Goal: Task Accomplishment & Management: Complete application form

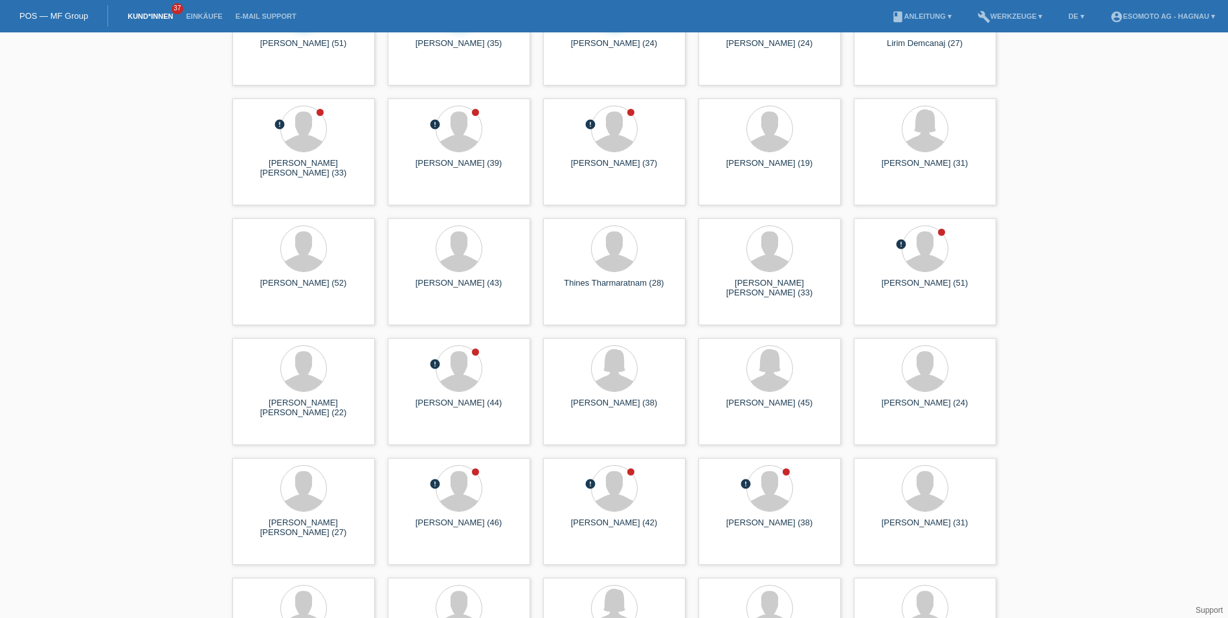
scroll to position [259, 0]
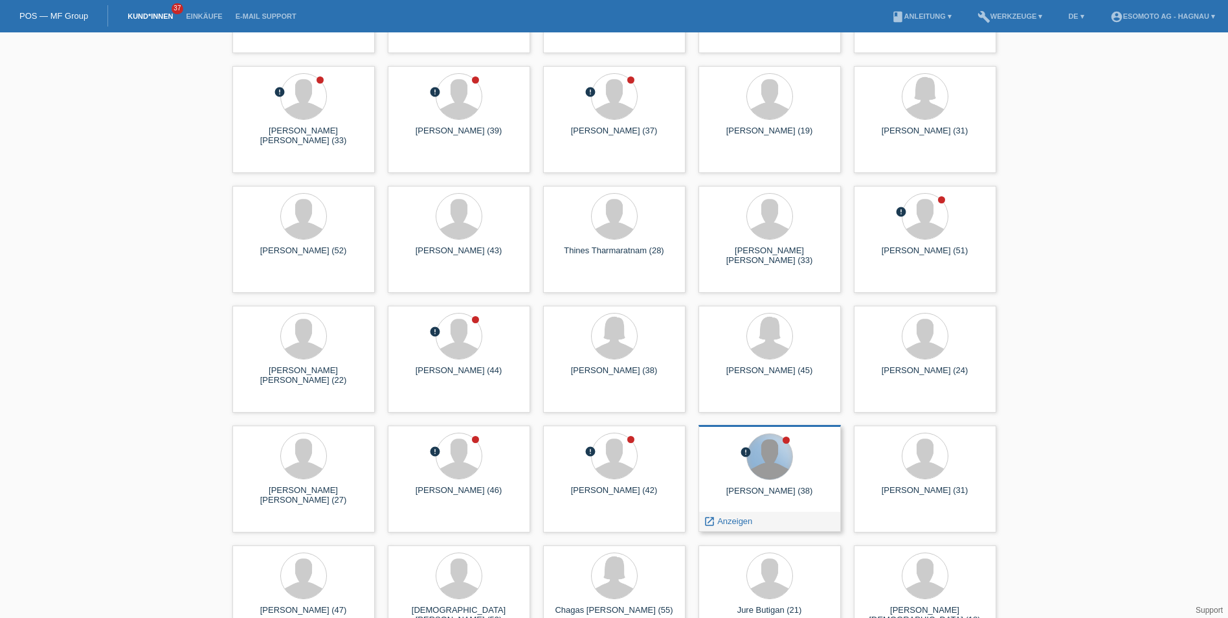
click at [773, 470] on div at bounding box center [769, 456] width 45 height 45
click at [741, 525] on span "Anzeigen" at bounding box center [735, 521] width 35 height 10
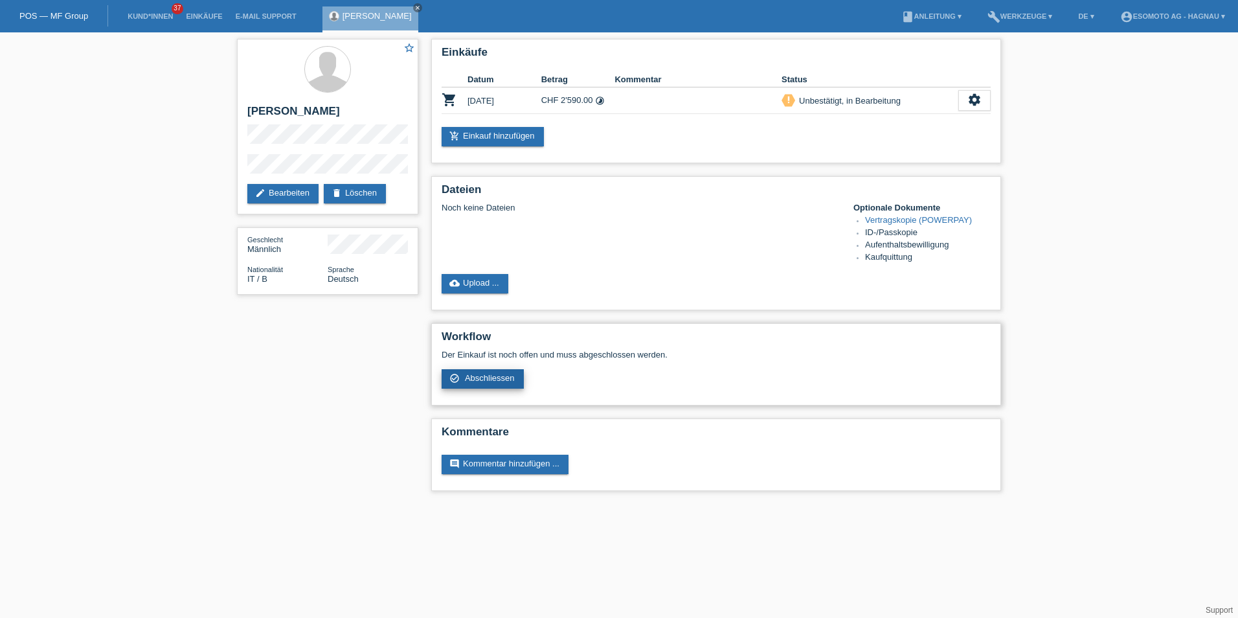
click at [508, 374] on span "Abschliessen" at bounding box center [490, 378] width 50 height 10
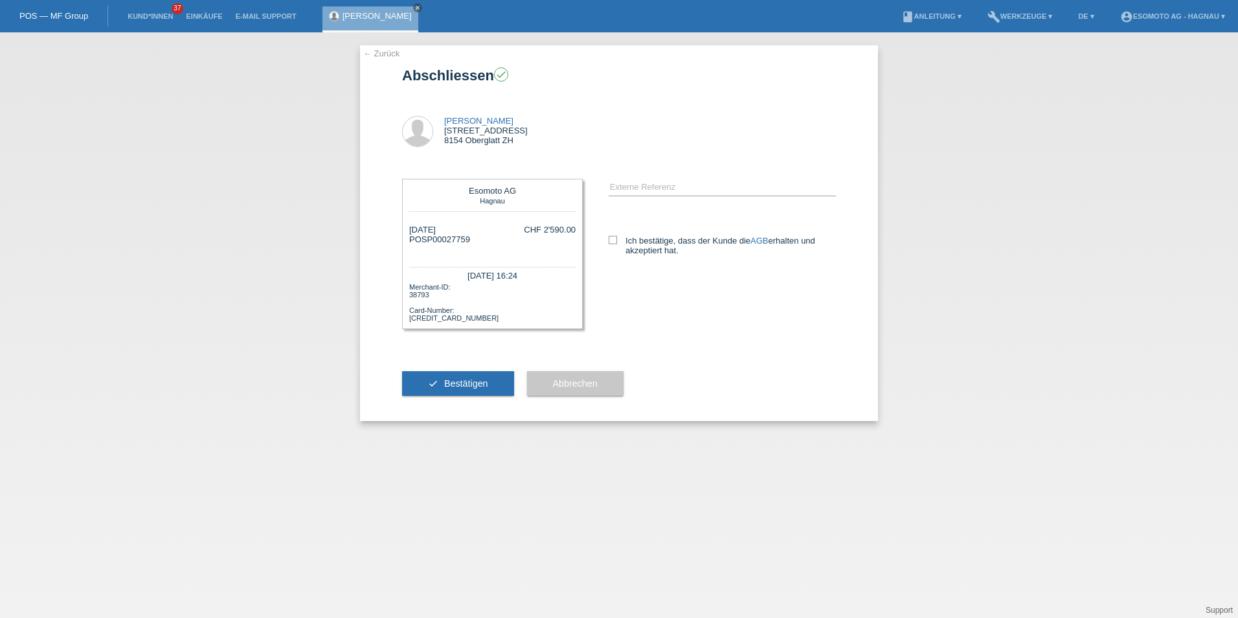
click at [620, 177] on div "error Externe Referenz" at bounding box center [722, 188] width 227 height 44
click at [622, 181] on input "text" at bounding box center [722, 187] width 227 height 16
paste input "8102105"
type input "8102105"
click at [618, 238] on label "Ich bestätige, dass der Kunde die AGB erhalten und akzeptiert hat." at bounding box center [722, 245] width 227 height 19
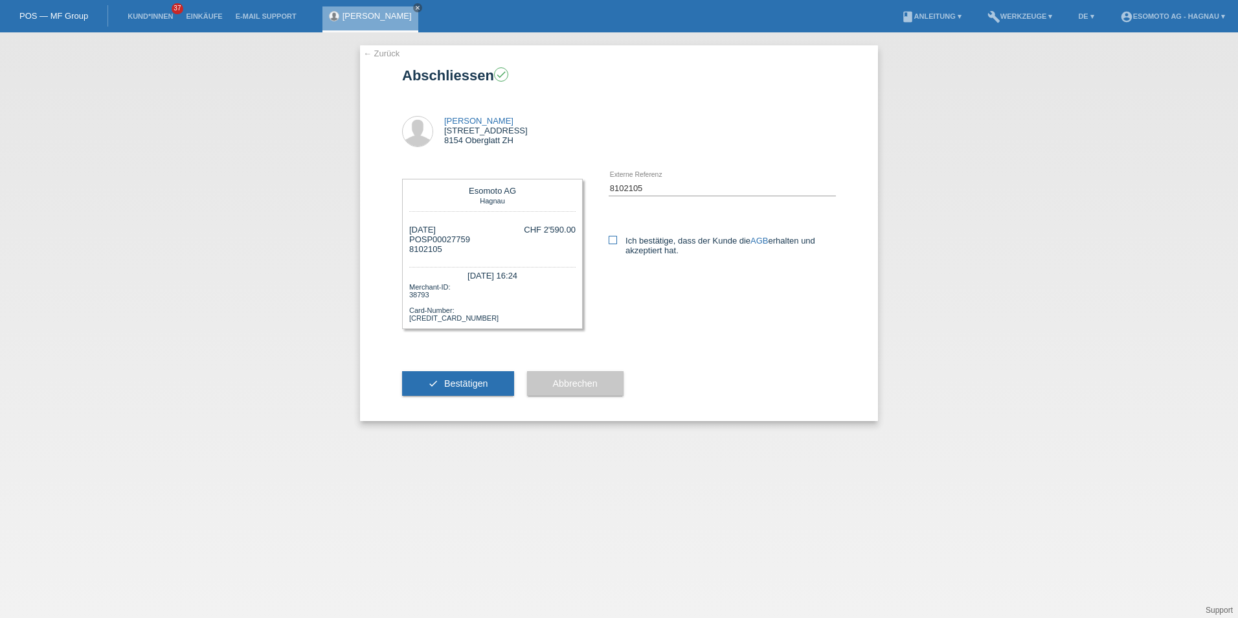
click at [617, 238] on input "Ich bestätige, dass der Kunde die AGB erhalten und akzeptiert hat." at bounding box center [613, 240] width 8 height 8
checkbox input "true"
click at [483, 387] on span "Bestätigen" at bounding box center [466, 383] width 44 height 10
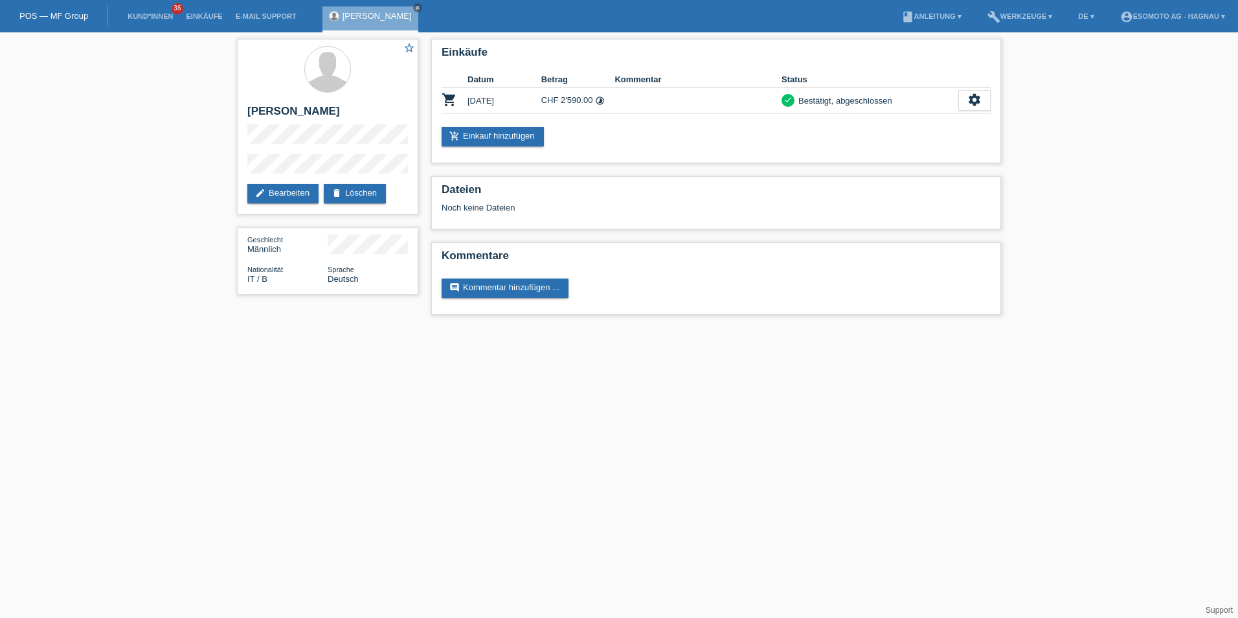
click at [469, 328] on html "POS — MF Group Kund*innen 36 Einkäufe E-Mail Support [PERSON_NAME] close" at bounding box center [619, 164] width 1238 height 328
